Goal: Task Accomplishment & Management: Manage account settings

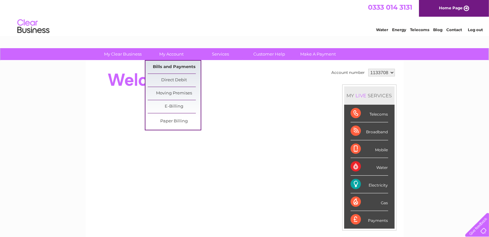
click at [171, 67] on link "Bills and Payments" at bounding box center [174, 67] width 53 height 13
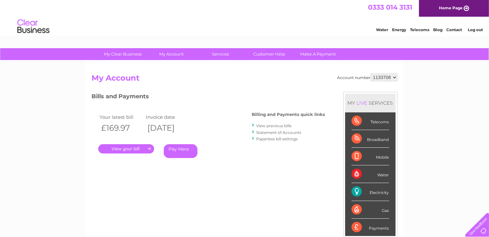
click at [148, 149] on link "." at bounding box center [126, 148] width 56 height 9
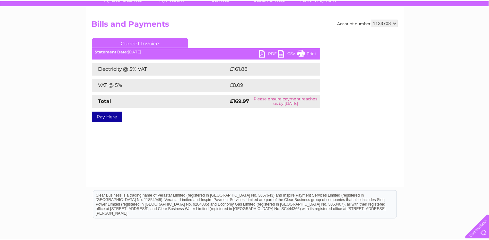
scroll to position [64, 0]
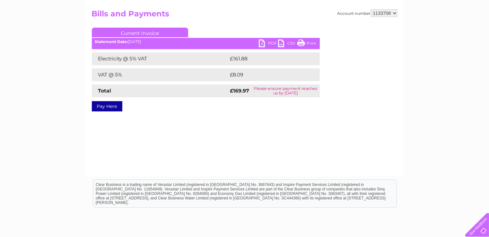
click at [270, 43] on link "PDF" at bounding box center [268, 44] width 19 height 9
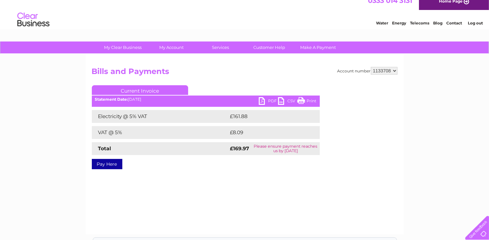
scroll to position [0, 0]
